Goal: Communication & Community: Share content

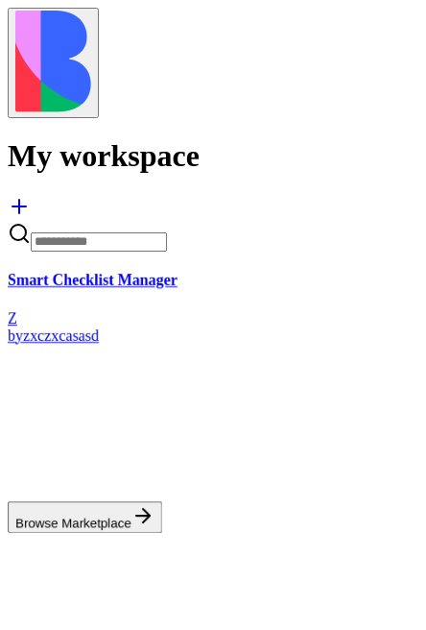
click at [34, 43] on button at bounding box center [53, 63] width 91 height 110
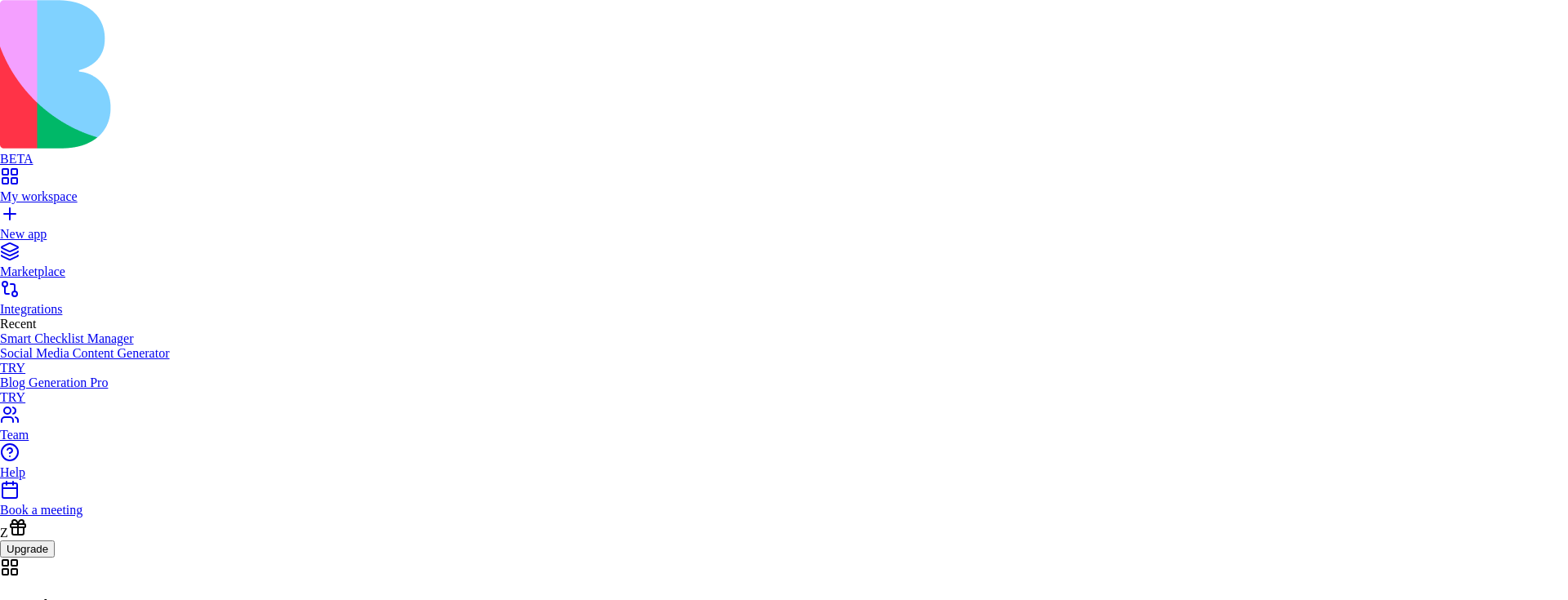
drag, startPoint x: 767, startPoint y: 508, endPoint x: 726, endPoint y: 471, distance: 55.2
